Goal: Task Accomplishment & Management: Manage account settings

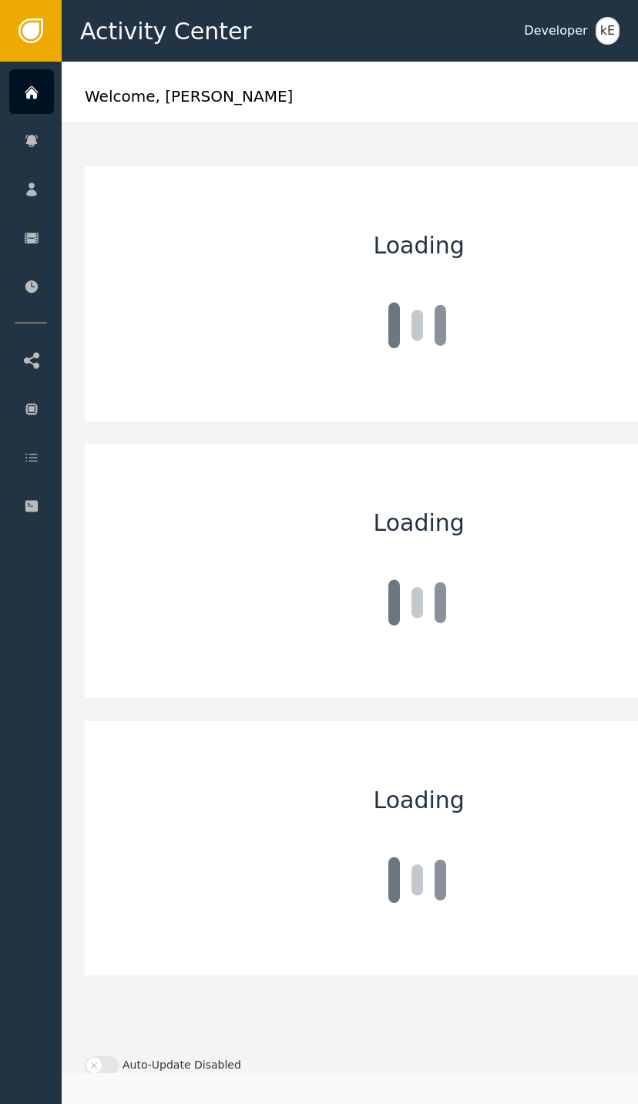
click at [41, 90] on div at bounding box center [31, 91] width 45 height 45
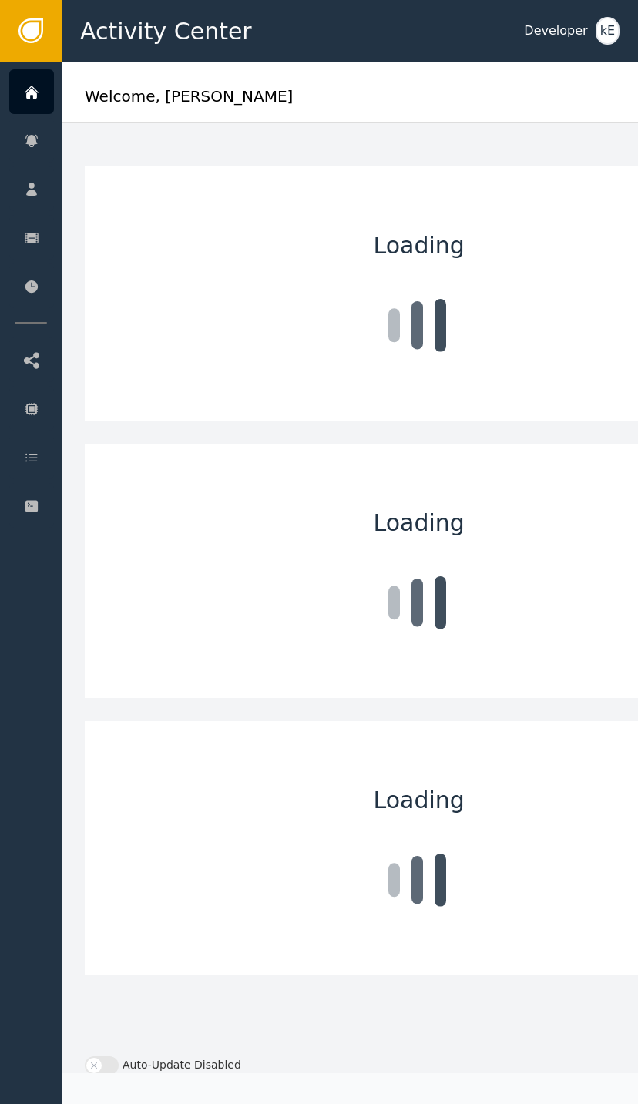
click at [109, 180] on div "Customers" at bounding box center [150, 188] width 162 height 43
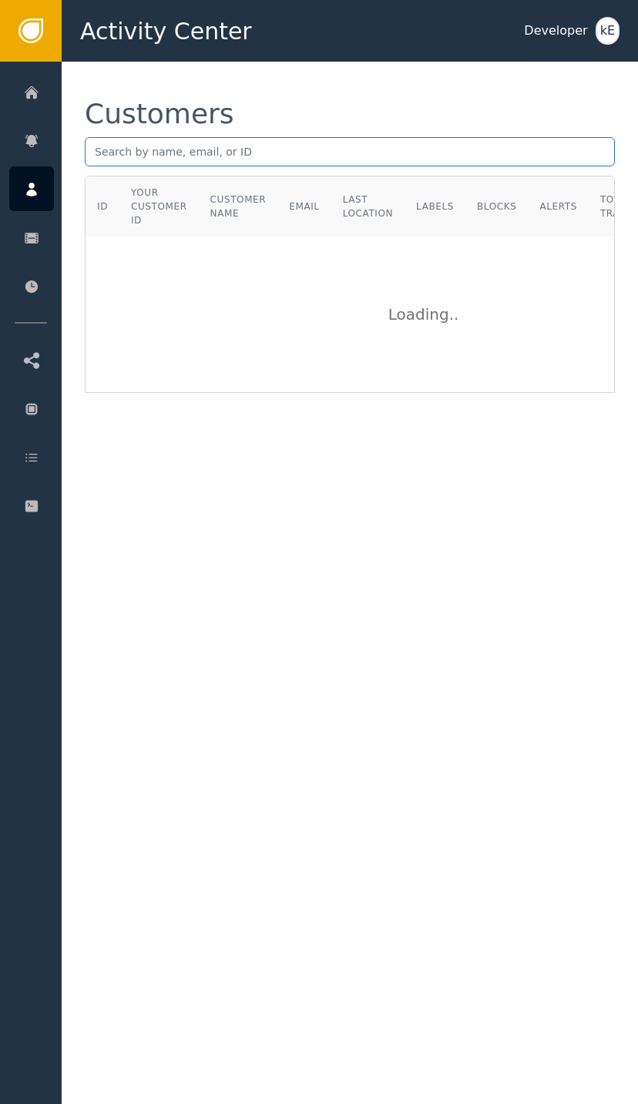
click at [230, 160] on input "text" at bounding box center [350, 151] width 530 height 29
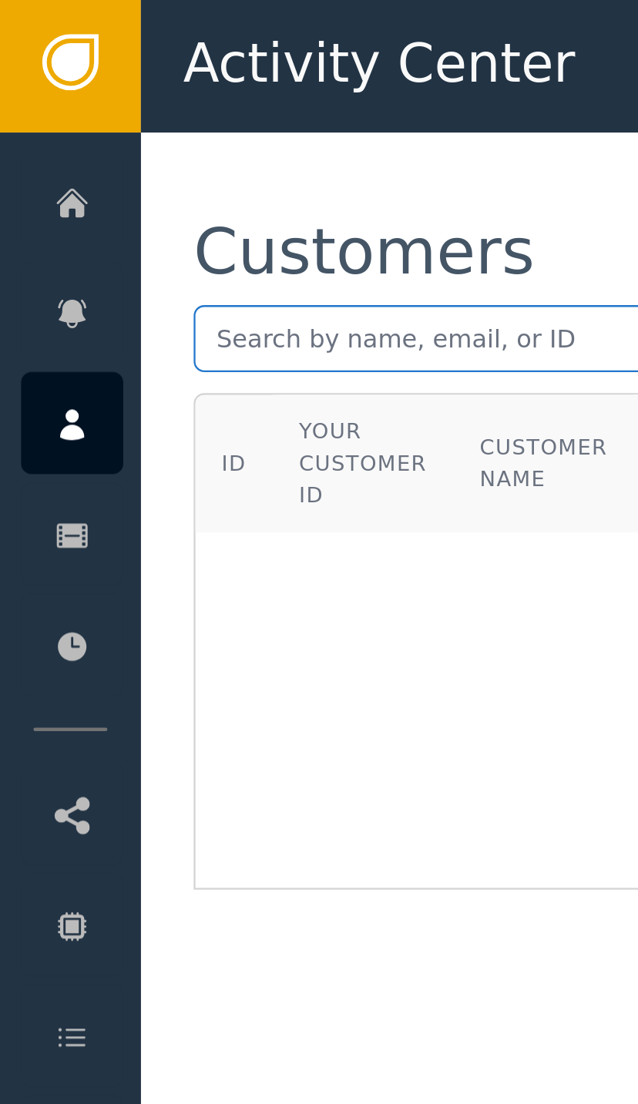
click at [113, 147] on input "text" at bounding box center [350, 151] width 530 height 29
paste input "mailto:[EMAIL_ADDRESS][PERSON_NAME][DOMAIN_NAME]"
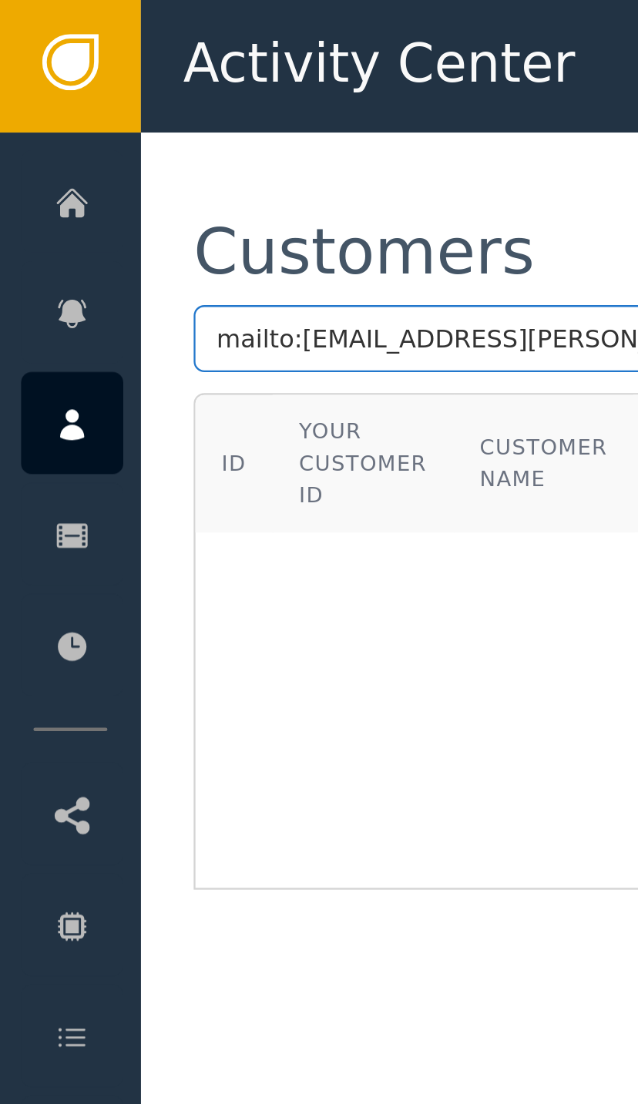
click at [133, 142] on input "mailto:[EMAIL_ADDRESS][PERSON_NAME][DOMAIN_NAME]" at bounding box center [350, 151] width 530 height 29
click at [105, 146] on input "mailto:[EMAIL_ADDRESS][PERSON_NAME][DOMAIN_NAME]" at bounding box center [350, 151] width 530 height 29
click at [126, 143] on input "mailto:[EMAIL_ADDRESS][PERSON_NAME][DOMAIN_NAME]" at bounding box center [350, 151] width 530 height 29
click at [131, 144] on input "mailto:[EMAIL_ADDRESS][PERSON_NAME][DOMAIN_NAME]" at bounding box center [350, 151] width 530 height 29
click at [131, 137] on input "mailto:[EMAIL_ADDRESS][PERSON_NAME][DOMAIN_NAME]" at bounding box center [350, 151] width 530 height 29
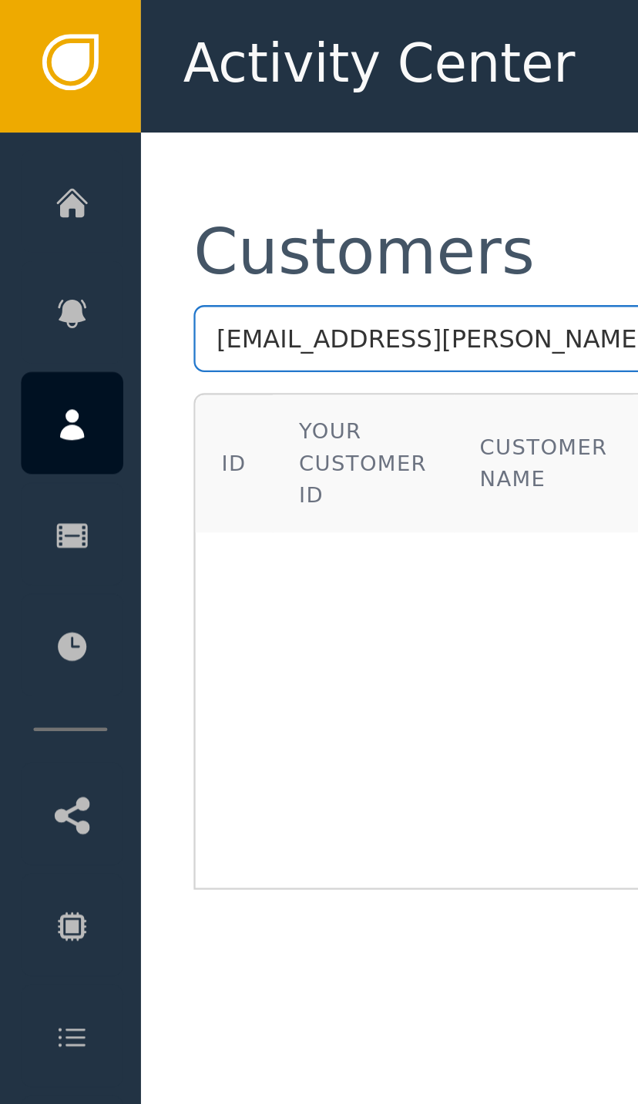
type input "[EMAIL_ADDRESS][PERSON_NAME][DOMAIN_NAME]"
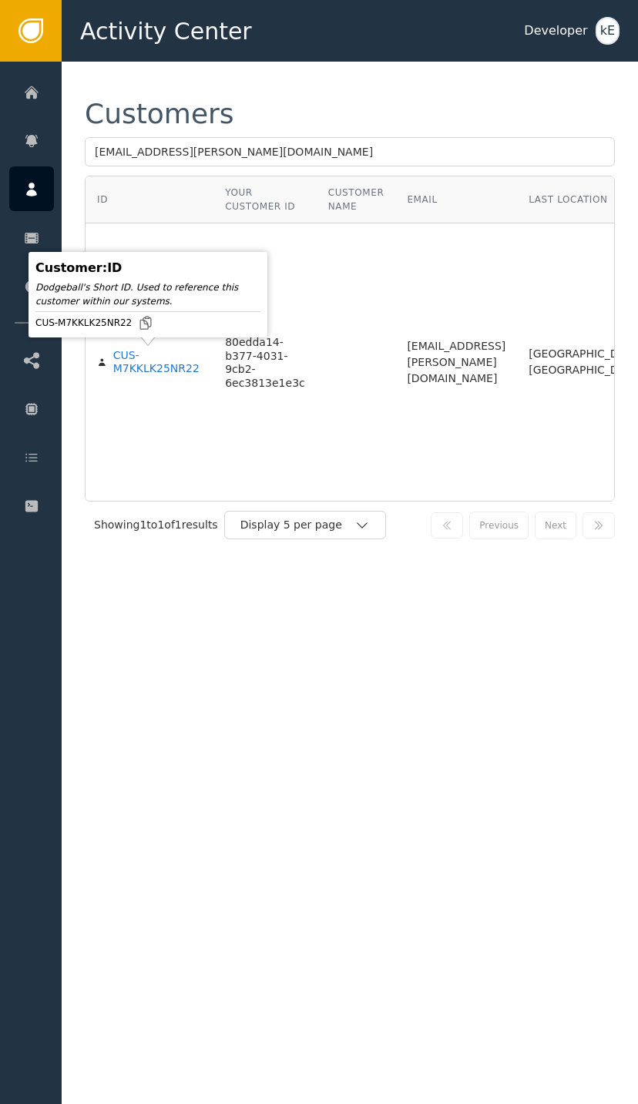
click at [160, 371] on div "CUS-M7KKLK25NR22" at bounding box center [157, 362] width 89 height 27
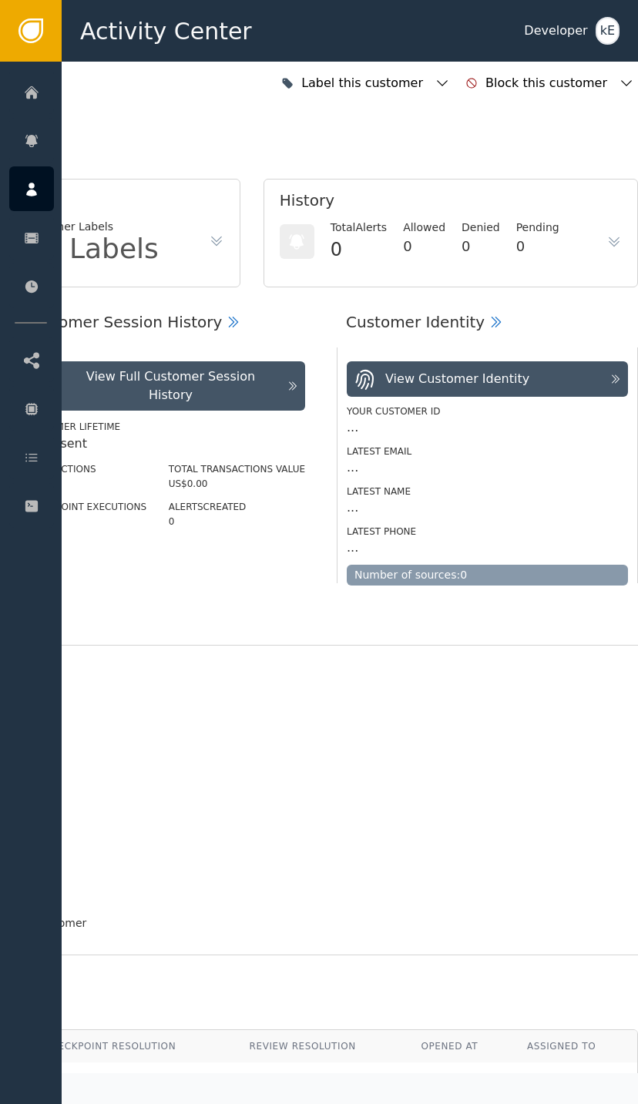
scroll to position [0, 413]
click at [450, 79] on icon "button" at bounding box center [442, 83] width 15 height 15
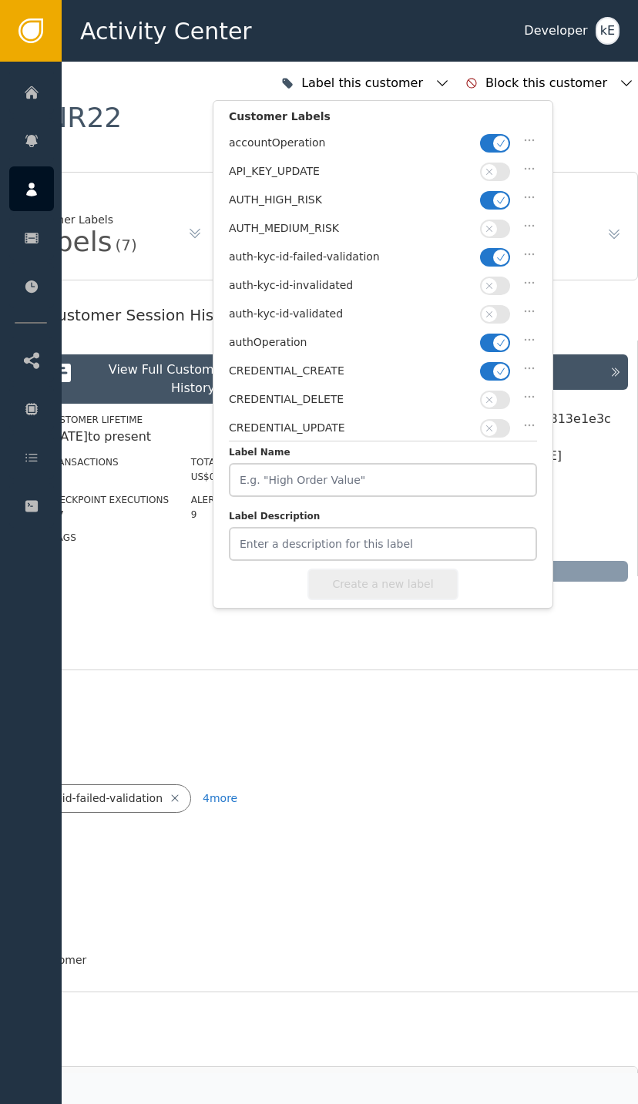
click at [503, 195] on icon "button" at bounding box center [501, 200] width 11 height 11
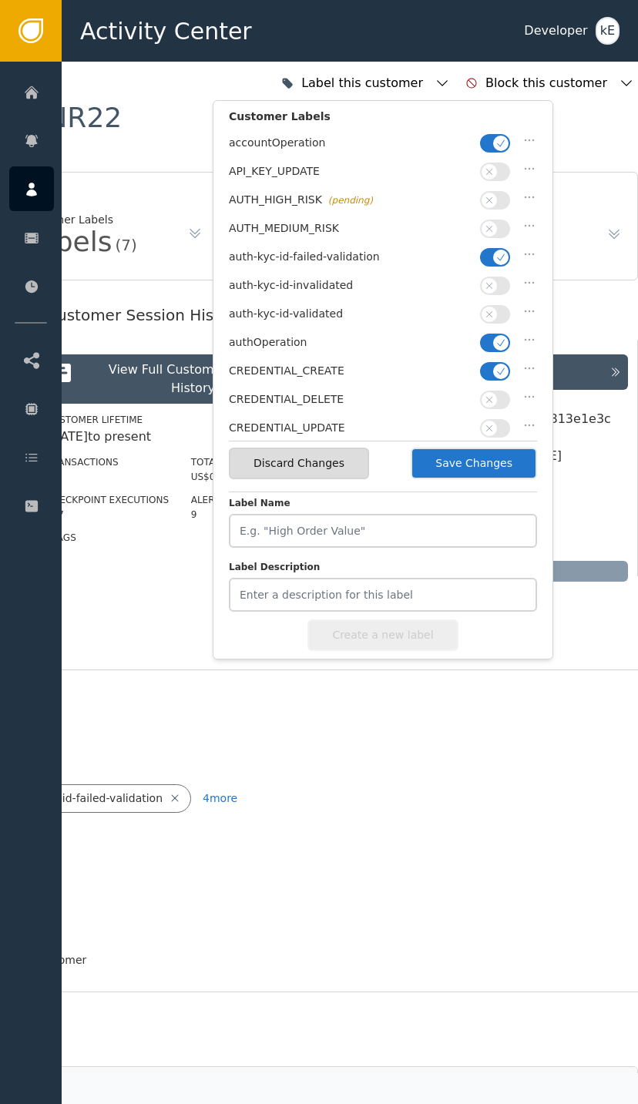
click at [499, 234] on button "button" at bounding box center [495, 229] width 30 height 18
click at [499, 231] on span "button" at bounding box center [500, 228] width 15 height 15
click at [500, 254] on icon "button" at bounding box center [501, 257] width 11 height 11
click at [509, 311] on button "button" at bounding box center [495, 314] width 30 height 18
click at [494, 451] on button "Save Changes" at bounding box center [474, 464] width 126 height 32
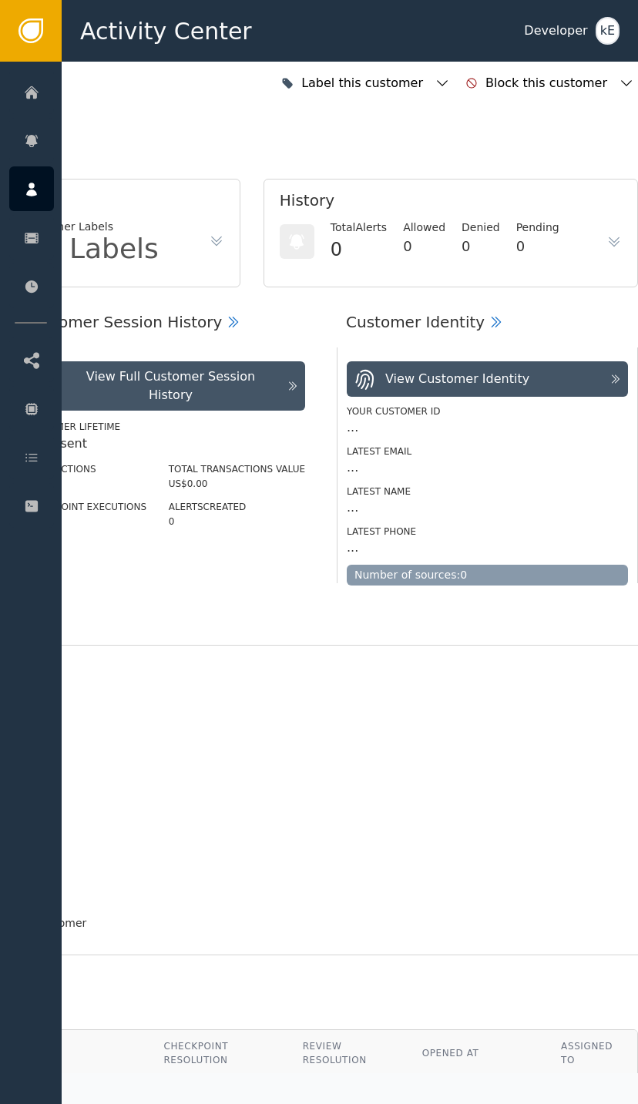
click at [39, 456] on icon at bounding box center [31, 457] width 15 height 17
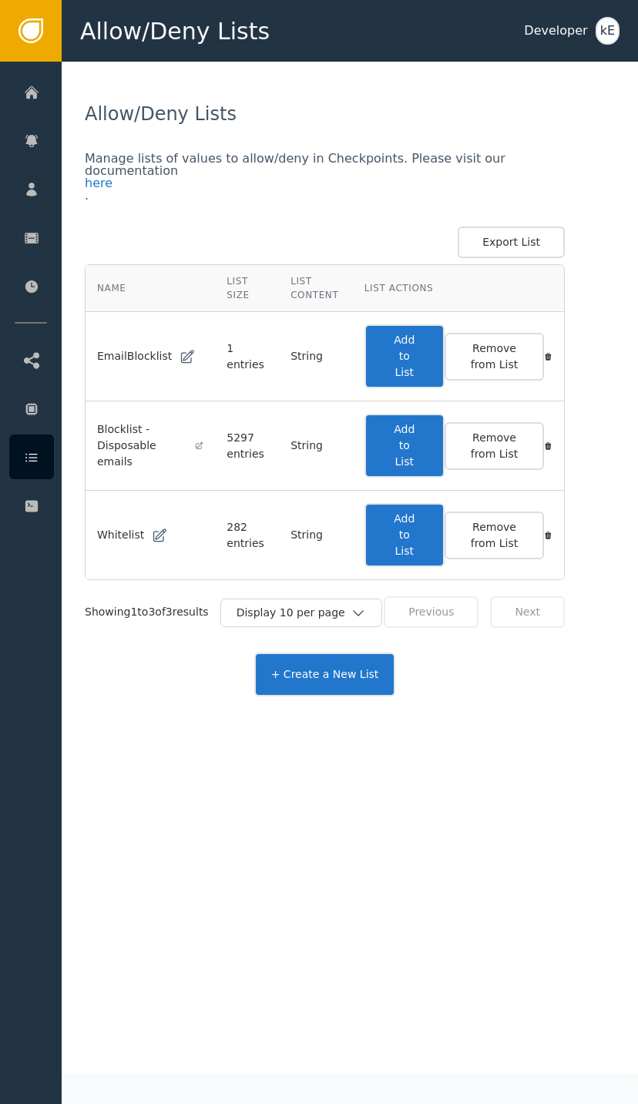
click at [412, 528] on button "Add to List" at bounding box center [405, 535] width 80 height 64
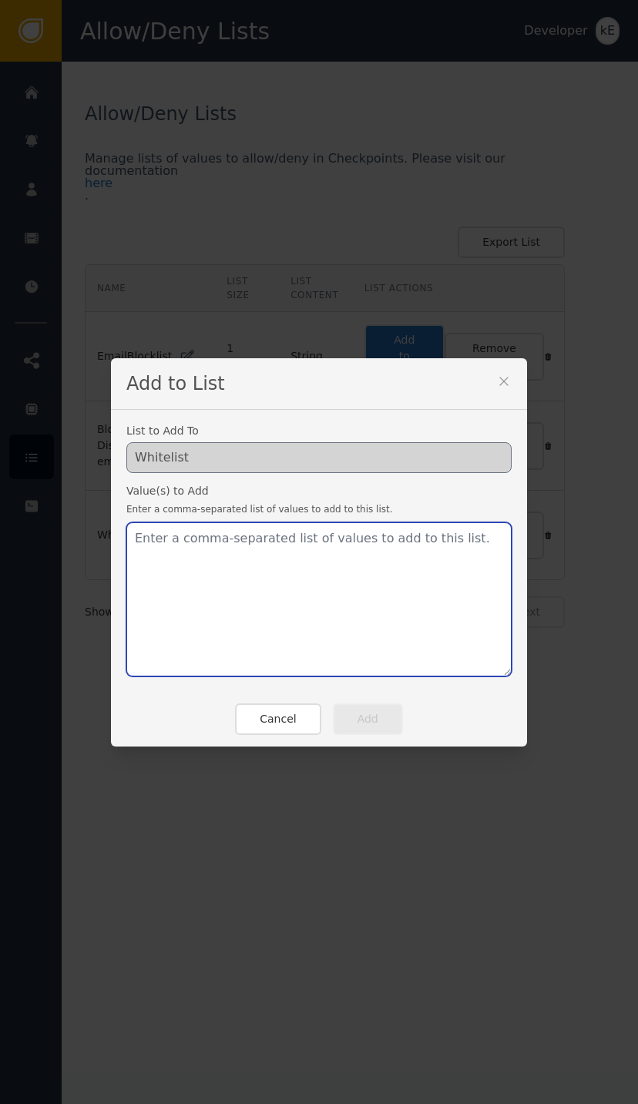
click at [171, 551] on textarea at bounding box center [318, 599] width 385 height 154
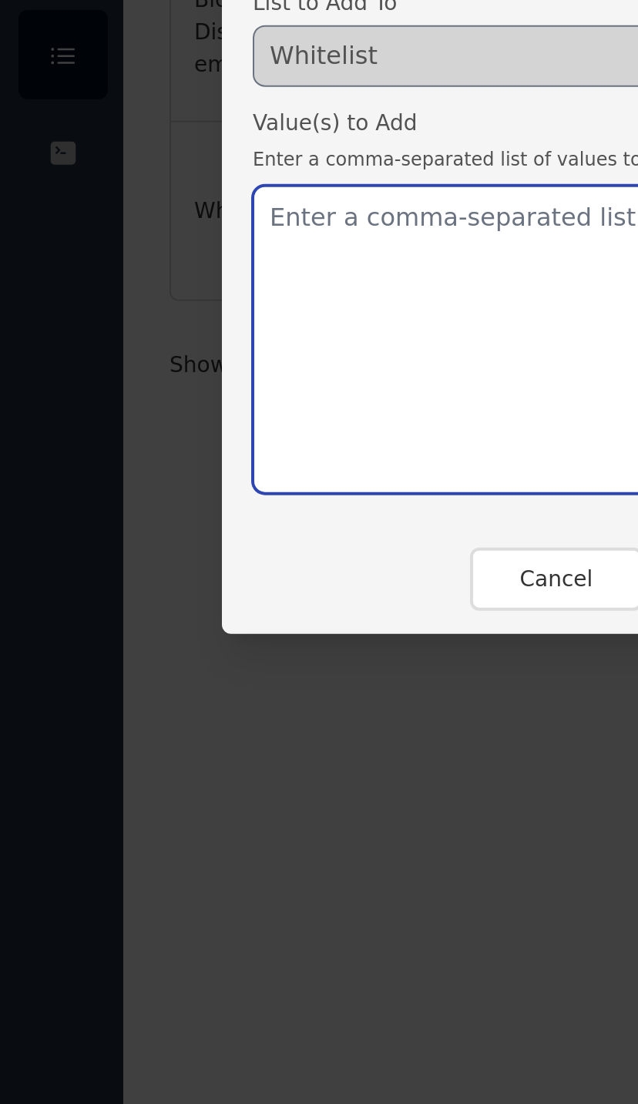
click at [142, 522] on textarea at bounding box center [318, 599] width 385 height 154
paste textarea "mailto:[EMAIL_ADDRESS][PERSON_NAME][DOMAIN_NAME]"
click at [166, 522] on textarea "mailto:[EMAIL_ADDRESS][PERSON_NAME][DOMAIN_NAME]" at bounding box center [318, 599] width 385 height 154
type textarea "[EMAIL_ADDRESS][PERSON_NAME][DOMAIN_NAME]"
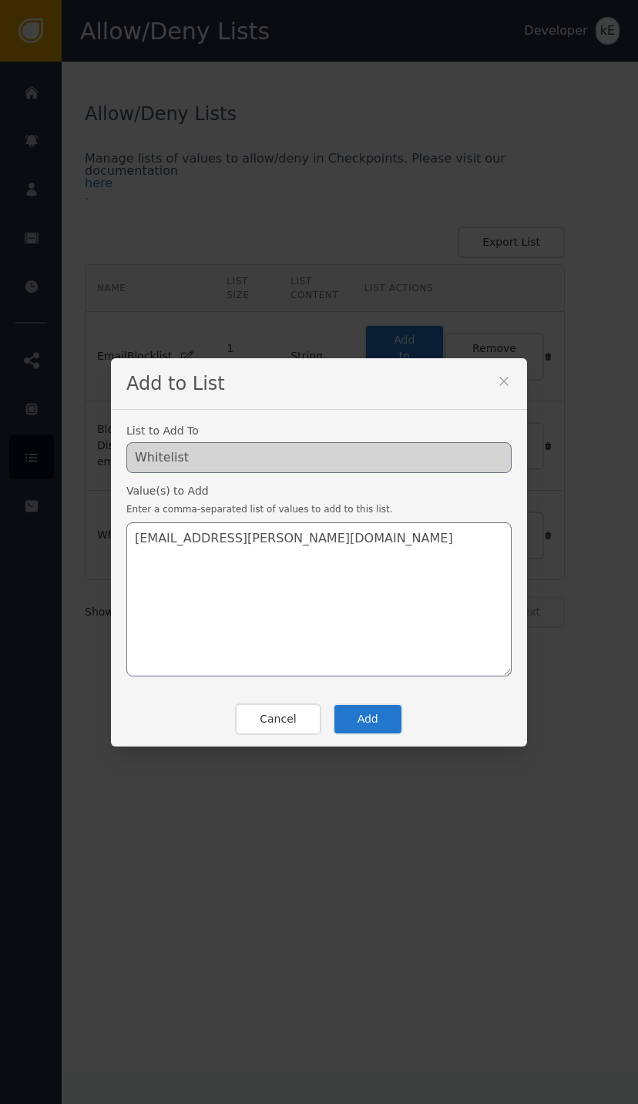
click at [383, 717] on button "Add" at bounding box center [368, 720] width 70 height 32
